Goal: Task Accomplishment & Management: Use online tool/utility

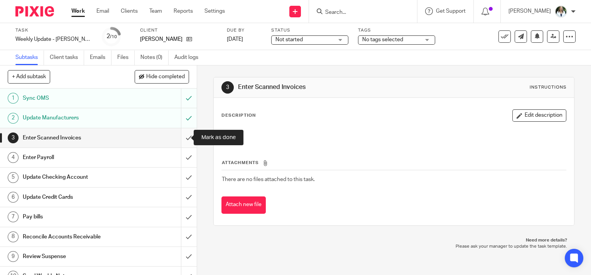
click at [180, 138] on input "submit" at bounding box center [98, 137] width 197 height 19
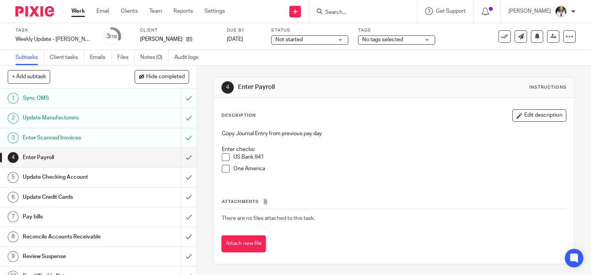
click at [222, 154] on span at bounding box center [226, 157] width 8 height 8
drag, startPoint x: 508, startPoint y: 182, endPoint x: 423, endPoint y: 162, distance: 86.4
click at [508, 183] on div "Attachments There are no files attached to this task. Attach new file" at bounding box center [393, 218] width 345 height 70
click at [224, 169] on span at bounding box center [226, 169] width 8 height 8
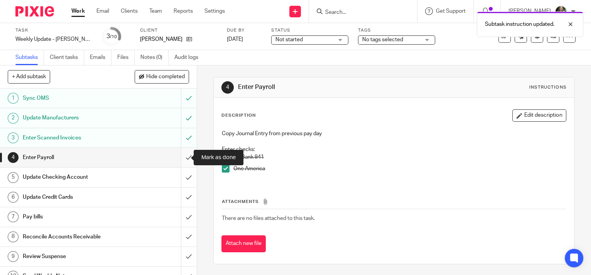
click at [182, 157] on input "submit" at bounding box center [98, 157] width 197 height 19
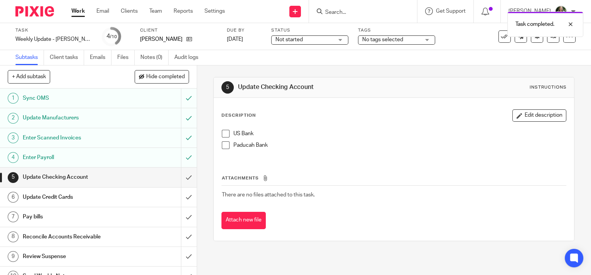
click at [222, 131] on span at bounding box center [226, 134] width 8 height 8
click at [224, 143] on span at bounding box center [226, 146] width 8 height 8
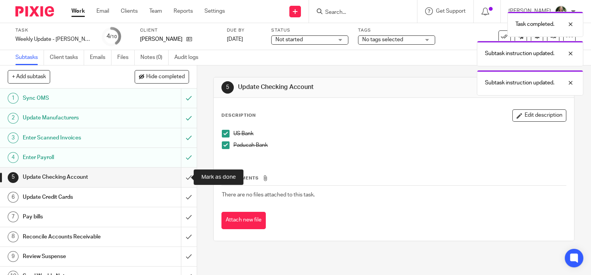
click at [182, 175] on input "submit" at bounding box center [98, 177] width 197 height 19
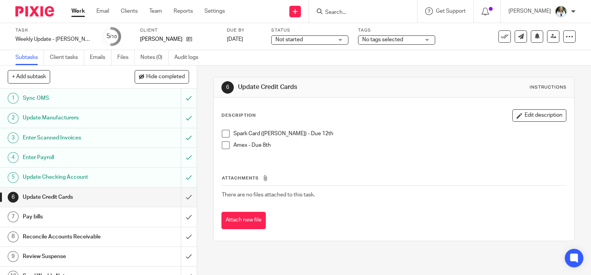
drag, startPoint x: 512, startPoint y: 151, endPoint x: 440, endPoint y: 162, distance: 73.2
click at [512, 151] on div "Amex - Due 8th" at bounding box center [399, 148] width 332 height 12
click at [532, 197] on td "There are no files attached to this task." at bounding box center [393, 195] width 345 height 19
click at [179, 255] on input "submit" at bounding box center [98, 256] width 197 height 19
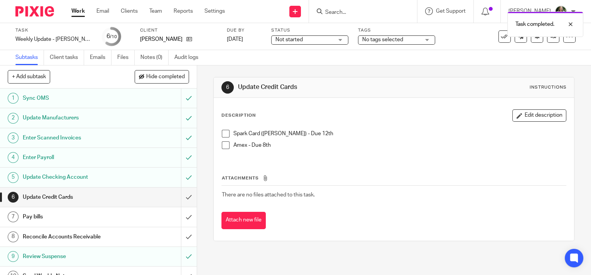
click at [223, 131] on span at bounding box center [226, 134] width 8 height 8
click at [224, 143] on span at bounding box center [226, 146] width 8 height 8
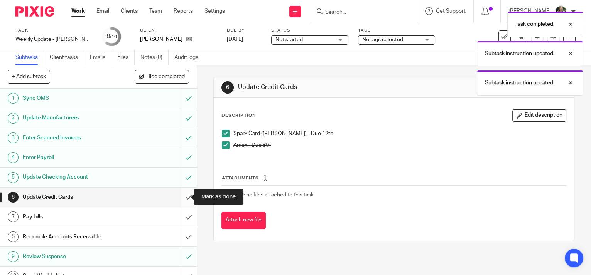
click at [184, 197] on input "submit" at bounding box center [98, 197] width 197 height 19
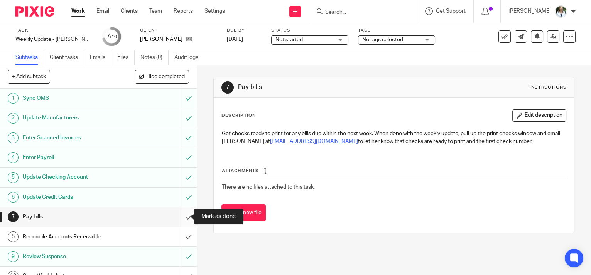
click at [180, 216] on input "submit" at bounding box center [98, 216] width 197 height 19
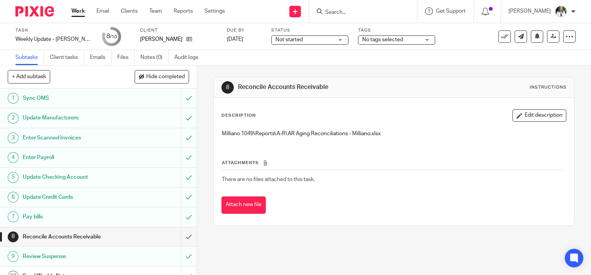
scroll to position [10, 0]
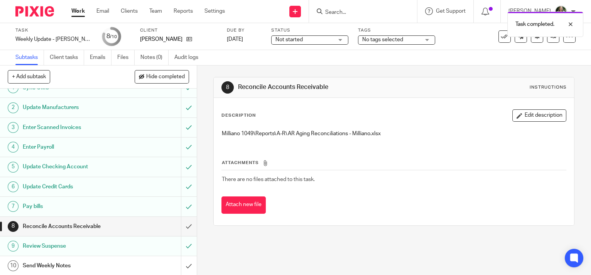
click at [147, 260] on div "Send Weekly Notes" at bounding box center [98, 266] width 150 height 12
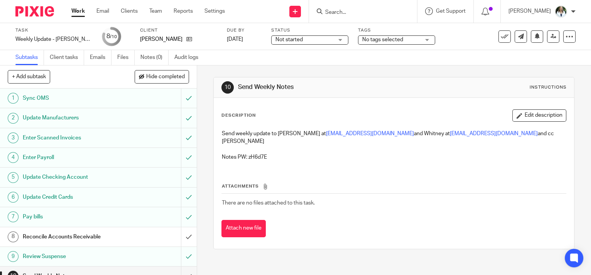
click at [253, 153] on p "Notes PW: zH6d7E" at bounding box center [394, 157] width 344 height 8
copy p "zH6d7E"
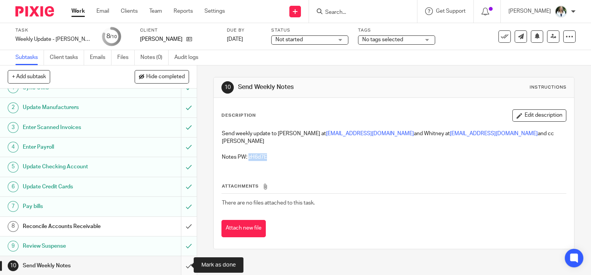
click at [182, 261] on input "submit" at bounding box center [98, 265] width 197 height 19
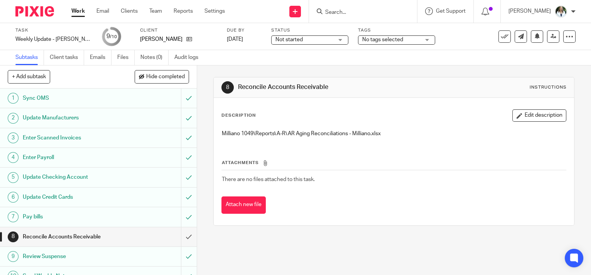
click at [78, 10] on link "Work" at bounding box center [77, 11] width 13 height 8
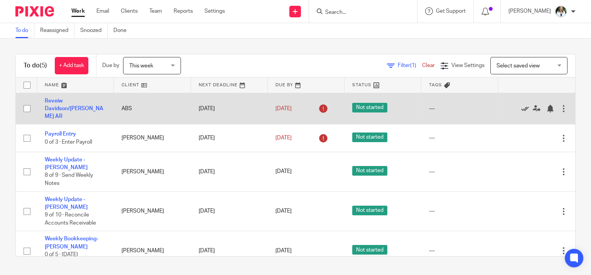
click at [521, 106] on icon at bounding box center [525, 109] width 8 height 8
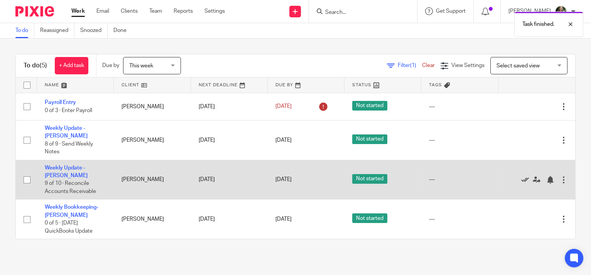
click at [521, 176] on icon at bounding box center [525, 180] width 8 height 8
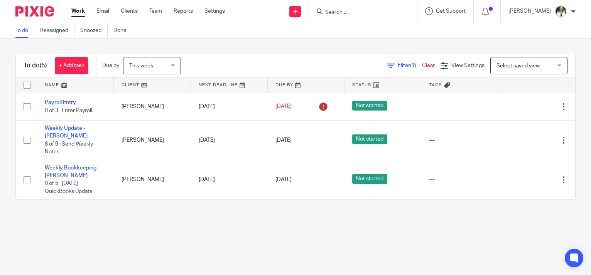
click at [287, 240] on main "To do Reassigned Snoozed Done To do (5) + Add task Due by This week This week T…" at bounding box center [295, 137] width 591 height 275
